Goal: Obtain resource: Obtain resource

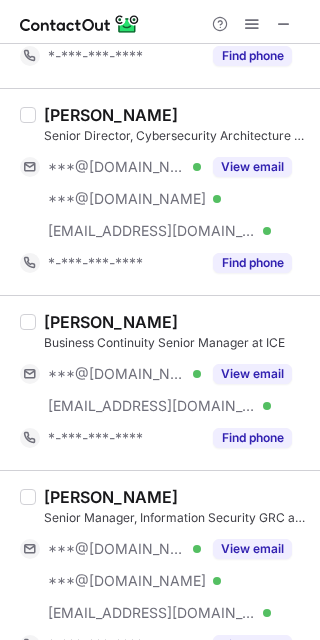
scroll to position [570, 0]
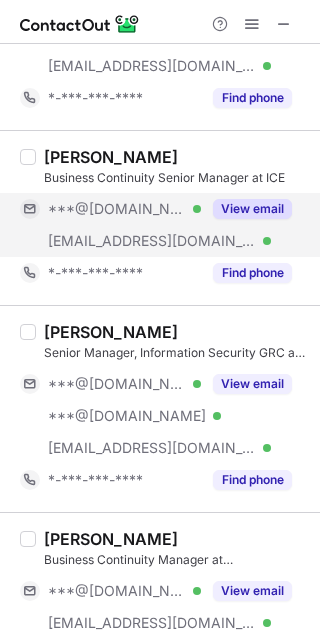
click at [251, 211] on button "View email" at bounding box center [252, 209] width 79 height 20
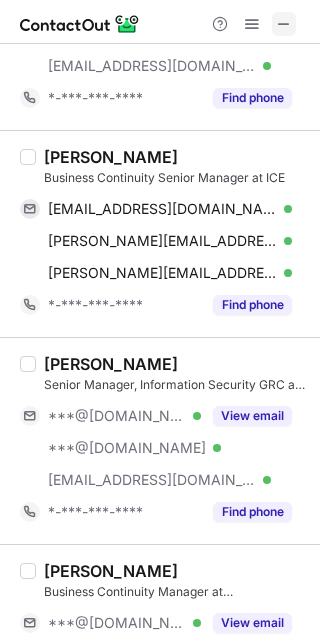
click at [293, 29] on button at bounding box center [284, 24] width 24 height 24
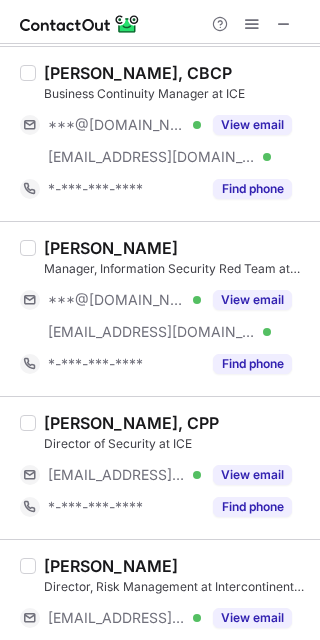
scroll to position [1221, 0]
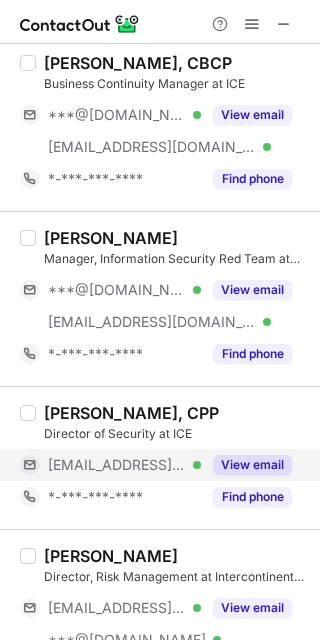
click at [238, 465] on button "View email" at bounding box center [252, 465] width 79 height 20
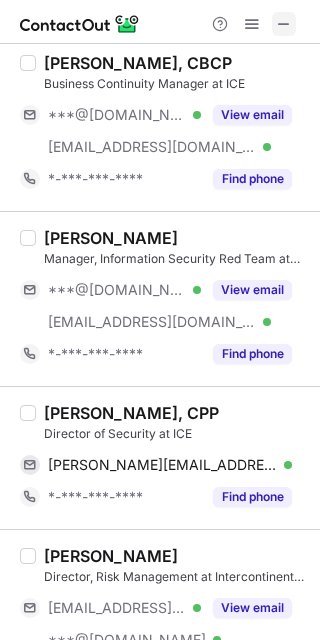
click at [291, 23] on span at bounding box center [284, 24] width 16 height 16
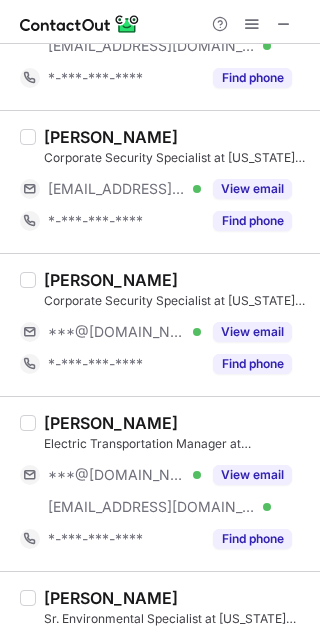
scroll to position [1672, 0]
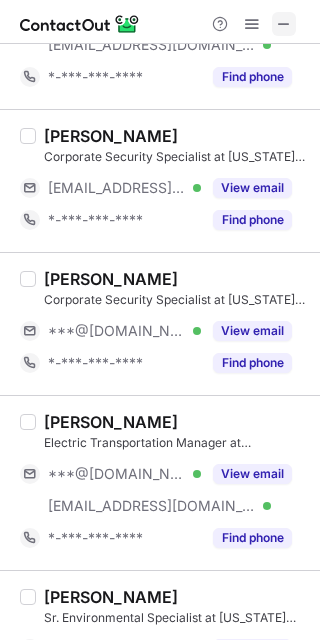
click at [280, 19] on span at bounding box center [284, 24] width 16 height 16
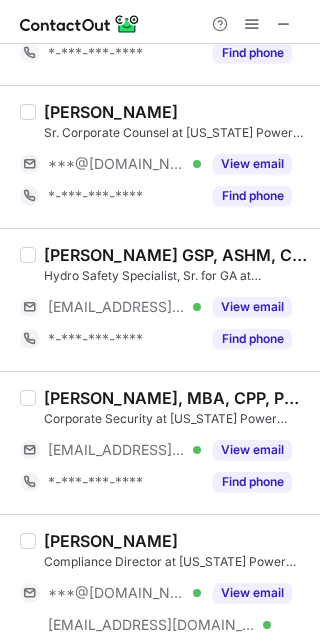
scroll to position [3184, 0]
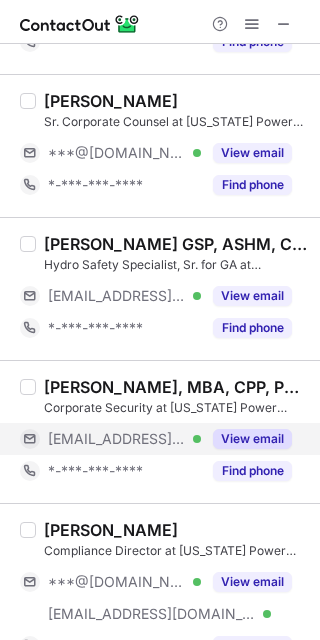
click at [244, 440] on button "View email" at bounding box center [252, 439] width 79 height 20
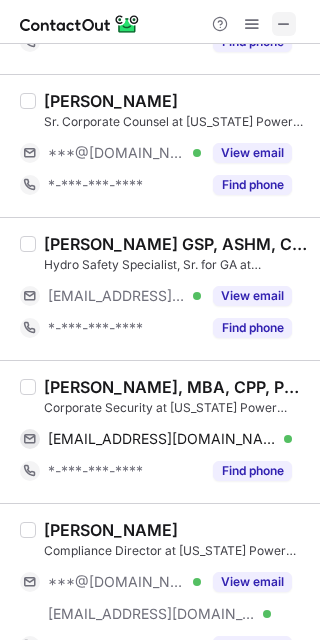
click at [281, 27] on span at bounding box center [284, 24] width 16 height 16
